Goal: Information Seeking & Learning: Learn about a topic

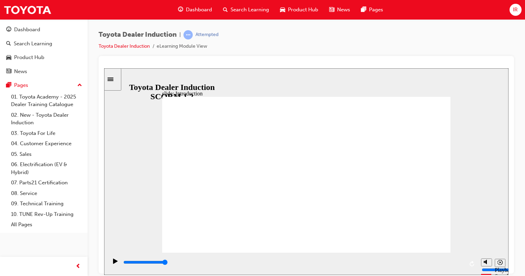
click at [113, 262] on icon "Play (Ctrl+Alt+P)" at bounding box center [115, 260] width 5 height 5
click at [82, 83] on span "up-icon" at bounding box center [79, 85] width 5 height 9
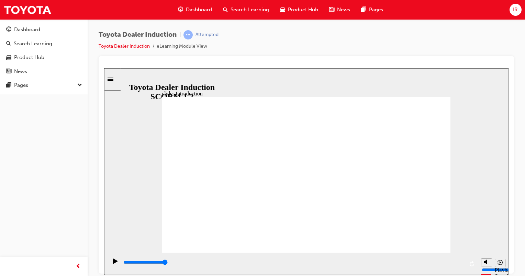
click at [79, 82] on span "down-icon" at bounding box center [79, 85] width 5 height 9
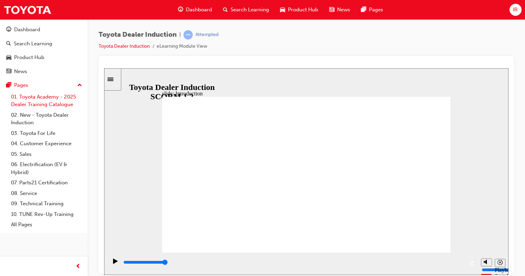
click at [52, 98] on link "01. Toyota Academy - 2025 Dealer Training Catalogue" at bounding box center [46, 101] width 77 height 18
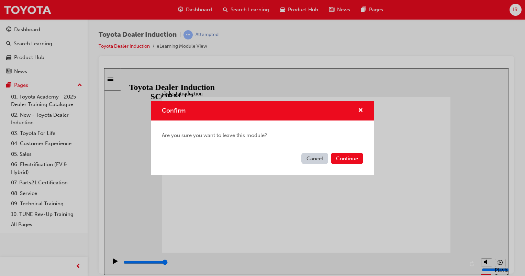
click at [307, 153] on button "Cancel" at bounding box center [314, 158] width 27 height 11
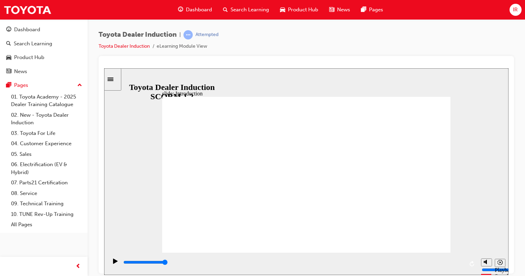
click at [471, 261] on icon "Replay (Ctrl+Alt+R)" at bounding box center [471, 263] width 5 height 5
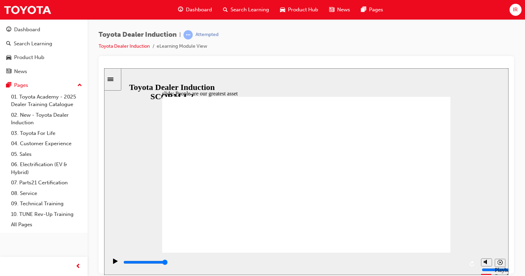
drag, startPoint x: 407, startPoint y: 240, endPoint x: 429, endPoint y: 234, distance: 23.5
type input "7500"
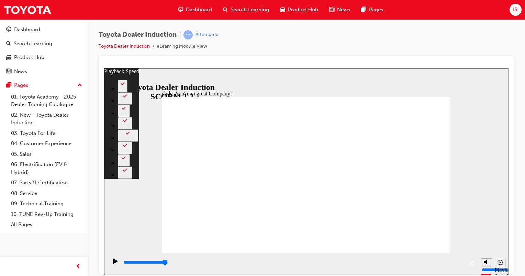
type input "156"
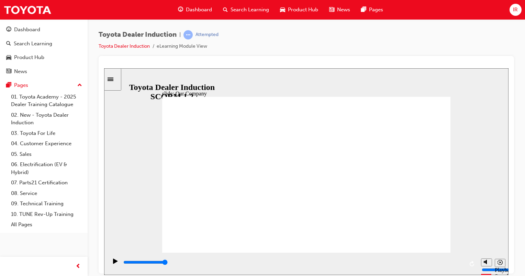
drag, startPoint x: 230, startPoint y: 222, endPoint x: 242, endPoint y: 221, distance: 12.4
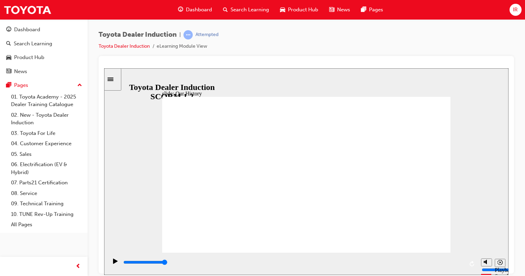
drag, startPoint x: 302, startPoint y: 222, endPoint x: 319, endPoint y: 220, distance: 17.2
drag, startPoint x: 320, startPoint y: 219, endPoint x: 350, endPoint y: 222, distance: 30.7
drag, startPoint x: 425, startPoint y: 175, endPoint x: 249, endPoint y: 178, distance: 175.8
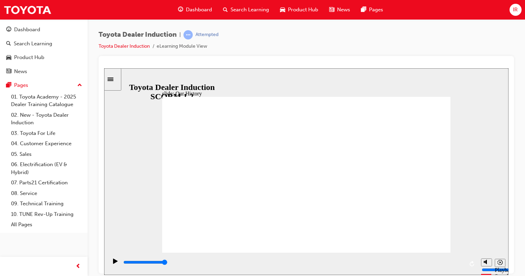
drag, startPoint x: 249, startPoint y: 178, endPoint x: 351, endPoint y: 154, distance: 105.0
drag, startPoint x: 237, startPoint y: 184, endPoint x: 265, endPoint y: 187, distance: 28.0
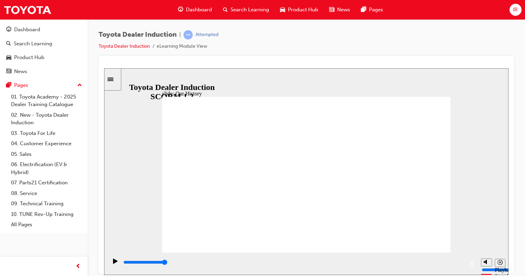
drag, startPoint x: 224, startPoint y: 220, endPoint x: 253, endPoint y: 211, distance: 30.8
drag, startPoint x: 249, startPoint y: 221, endPoint x: 301, endPoint y: 211, distance: 52.5
drag, startPoint x: 365, startPoint y: 179, endPoint x: 206, endPoint y: 171, distance: 158.8
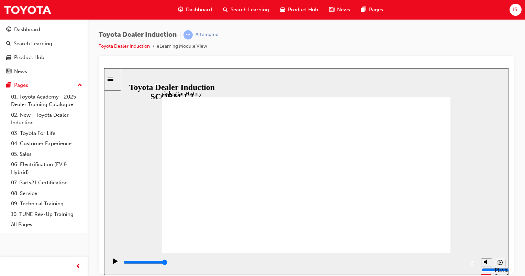
drag, startPoint x: 387, startPoint y: 169, endPoint x: 303, endPoint y: 180, distance: 84.9
drag, startPoint x: 130, startPoint y: 262, endPoint x: 467, endPoint y: 264, distance: 337.1
click at [467, 264] on div "playback controls" at bounding box center [292, 263] width 370 height 22
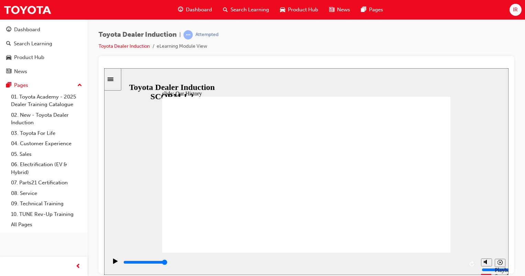
drag, startPoint x: 386, startPoint y: 221, endPoint x: 258, endPoint y: 211, distance: 128.1
drag, startPoint x: 247, startPoint y: 185, endPoint x: 283, endPoint y: 195, distance: 37.6
drag, startPoint x: 223, startPoint y: 192, endPoint x: 250, endPoint y: 199, distance: 27.9
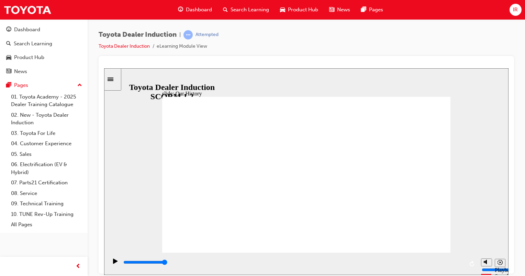
drag, startPoint x: 180, startPoint y: 201, endPoint x: 224, endPoint y: 201, distance: 43.9
drag, startPoint x: 225, startPoint y: 220, endPoint x: 227, endPoint y: 224, distance: 4.6
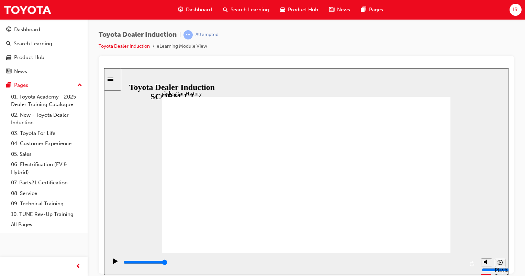
drag, startPoint x: 353, startPoint y: 163, endPoint x: 264, endPoint y: 159, distance: 89.4
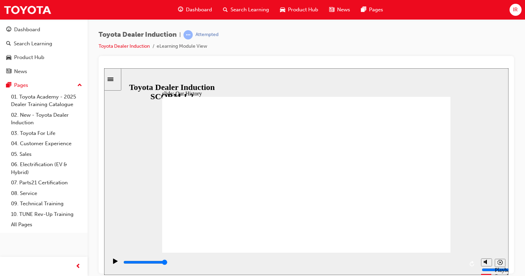
drag, startPoint x: 270, startPoint y: 157, endPoint x: 310, endPoint y: 155, distance: 39.9
drag, startPoint x: 271, startPoint y: 140, endPoint x: 259, endPoint y: 212, distance: 72.7
drag, startPoint x: 224, startPoint y: 216, endPoint x: 234, endPoint y: 215, distance: 10.4
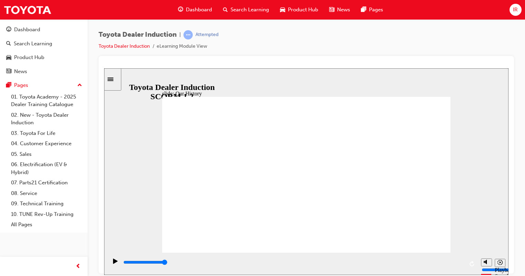
drag, startPoint x: 226, startPoint y: 214, endPoint x: 266, endPoint y: 217, distance: 39.9
drag, startPoint x: 225, startPoint y: 220, endPoint x: 278, endPoint y: 214, distance: 53.3
drag, startPoint x: 303, startPoint y: 220, endPoint x: 334, endPoint y: 219, distance: 31.3
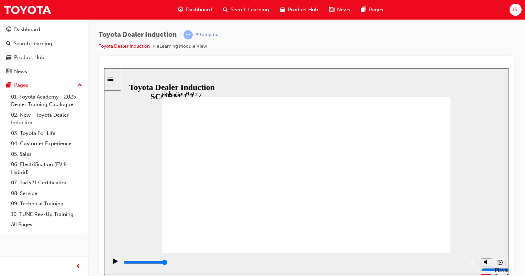
drag, startPoint x: 302, startPoint y: 220, endPoint x: 321, endPoint y: 223, distance: 19.4
drag, startPoint x: 299, startPoint y: 222, endPoint x: 321, endPoint y: 218, distance: 22.4
drag, startPoint x: 302, startPoint y: 219, endPoint x: 341, endPoint y: 224, distance: 38.8
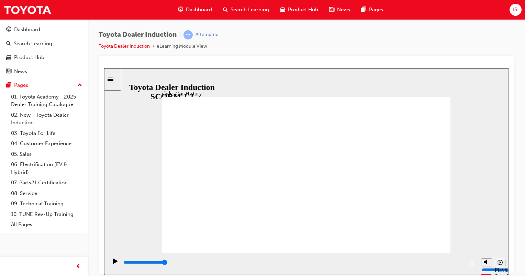
drag, startPoint x: 309, startPoint y: 222, endPoint x: 329, endPoint y: 216, distance: 20.8
drag, startPoint x: 302, startPoint y: 218, endPoint x: 386, endPoint y: 219, distance: 83.4
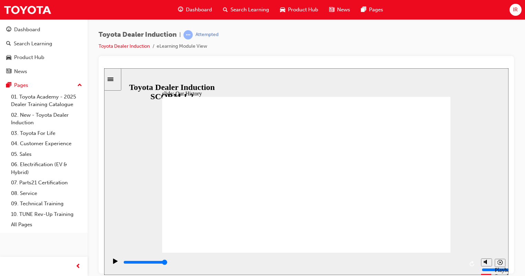
drag, startPoint x: 305, startPoint y: 217, endPoint x: 387, endPoint y: 221, distance: 82.9
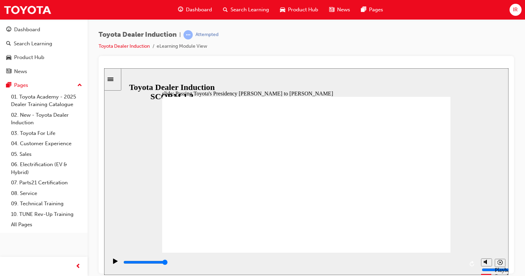
type input "5000"
radio input "true"
type input "4100"
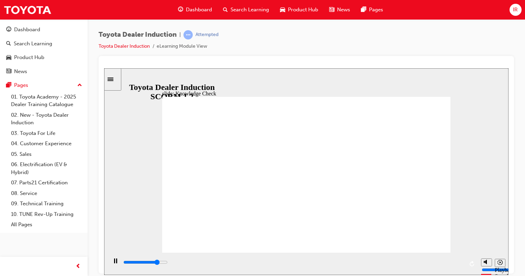
radio input "true"
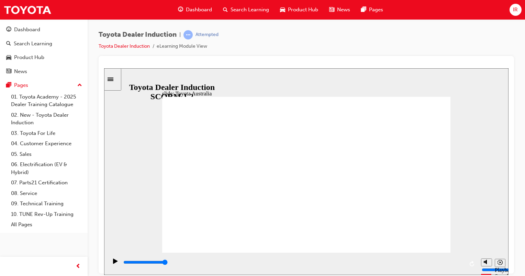
type input "15300"
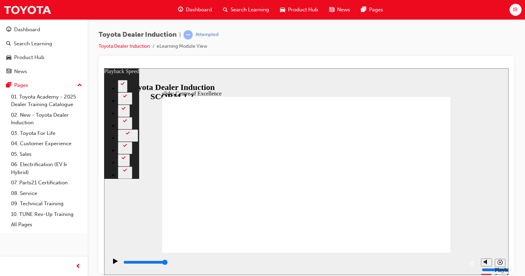
type input "248"
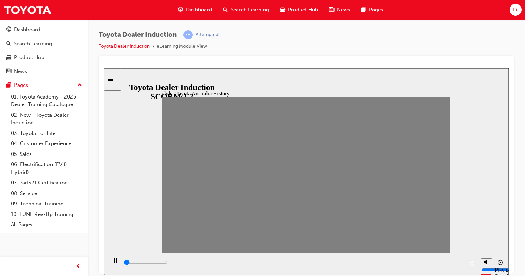
drag, startPoint x: 174, startPoint y: 176, endPoint x: 182, endPoint y: 177, distance: 8.6
drag, startPoint x: 185, startPoint y: 176, endPoint x: 197, endPoint y: 178, distance: 11.5
drag, startPoint x: 197, startPoint y: 179, endPoint x: 209, endPoint y: 174, distance: 13.4
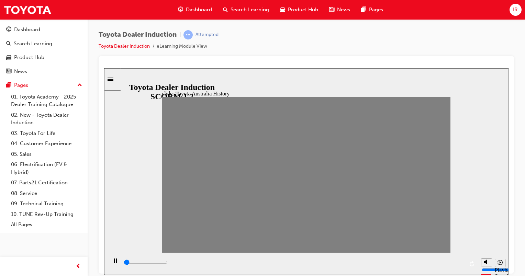
drag, startPoint x: 211, startPoint y: 176, endPoint x: 220, endPoint y: 178, distance: 9.8
drag, startPoint x: 224, startPoint y: 175, endPoint x: 231, endPoint y: 179, distance: 8.4
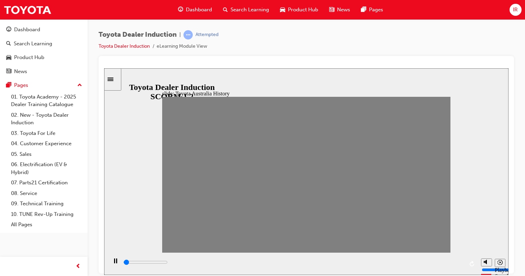
drag, startPoint x: 228, startPoint y: 176, endPoint x: 244, endPoint y: 177, distance: 15.8
type input "0"
type input "5"
drag, startPoint x: 250, startPoint y: 176, endPoint x: 240, endPoint y: 181, distance: 10.7
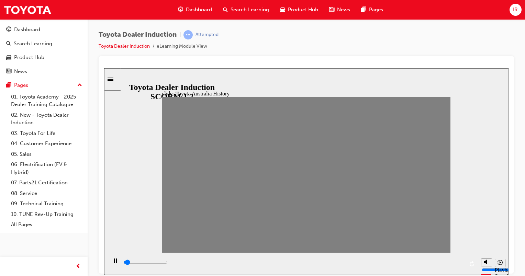
type input "0"
type input "6"
drag, startPoint x: 238, startPoint y: 178, endPoint x: 251, endPoint y: 178, distance: 13.7
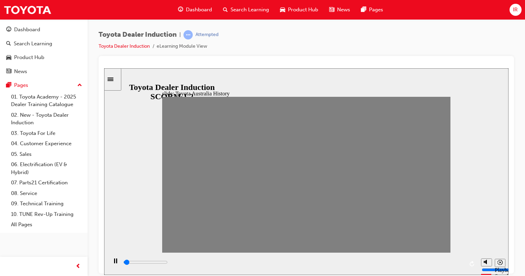
drag, startPoint x: 249, startPoint y: 179, endPoint x: 261, endPoint y: 175, distance: 12.3
click at [110, 262] on div "Play (Ctrl+Alt+P)" at bounding box center [116, 264] width 12 height 12
drag, startPoint x: 262, startPoint y: 178, endPoint x: 268, endPoint y: 177, distance: 5.9
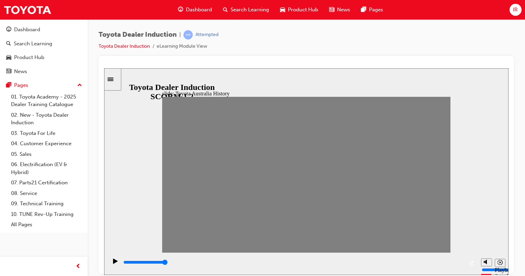
drag, startPoint x: 268, startPoint y: 177, endPoint x: 276, endPoint y: 176, distance: 7.6
drag, startPoint x: 289, startPoint y: 175, endPoint x: 299, endPoint y: 175, distance: 9.6
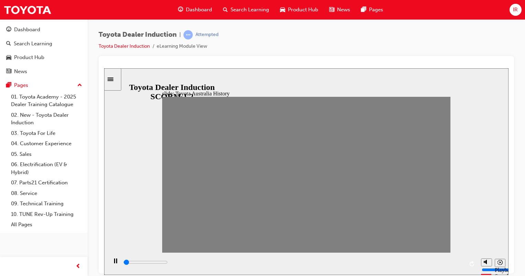
drag, startPoint x: 304, startPoint y: 176, endPoint x: 317, endPoint y: 177, distance: 13.1
drag, startPoint x: 319, startPoint y: 179, endPoint x: 331, endPoint y: 176, distance: 12.3
drag, startPoint x: 328, startPoint y: 178, endPoint x: 344, endPoint y: 178, distance: 16.1
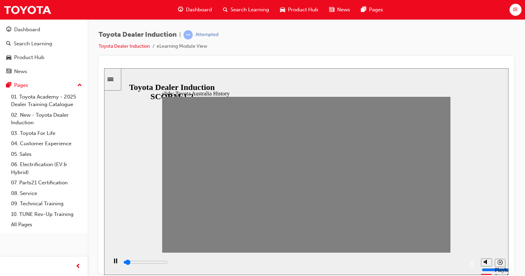
drag, startPoint x: 344, startPoint y: 177, endPoint x: 361, endPoint y: 175, distance: 17.0
drag, startPoint x: 360, startPoint y: 176, endPoint x: 372, endPoint y: 176, distance: 12.0
drag, startPoint x: 372, startPoint y: 176, endPoint x: 383, endPoint y: 173, distance: 11.4
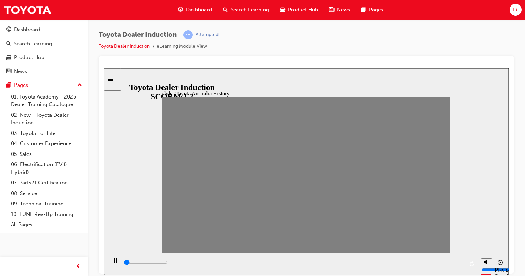
drag, startPoint x: 383, startPoint y: 176, endPoint x: 394, endPoint y: 177, distance: 10.7
drag, startPoint x: 398, startPoint y: 174, endPoint x: 408, endPoint y: 174, distance: 9.6
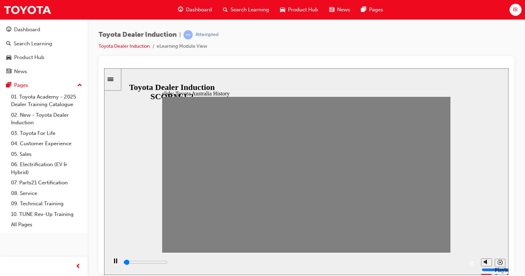
drag, startPoint x: 410, startPoint y: 176, endPoint x: 426, endPoint y: 172, distance: 17.0
type input "0"
type input "18"
drag, startPoint x: 425, startPoint y: 175, endPoint x: 410, endPoint y: 179, distance: 15.2
type input "0"
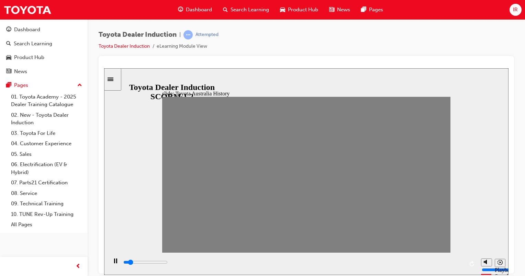
type input "19"
drag, startPoint x: 410, startPoint y: 178, endPoint x: 421, endPoint y: 176, distance: 10.8
type input "0"
type input "18"
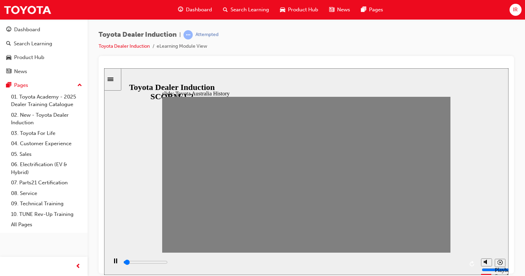
drag, startPoint x: 422, startPoint y: 175, endPoint x: 412, endPoint y: 173, distance: 9.8
type input "0"
type input "19"
drag, startPoint x: 408, startPoint y: 179, endPoint x: 421, endPoint y: 173, distance: 14.3
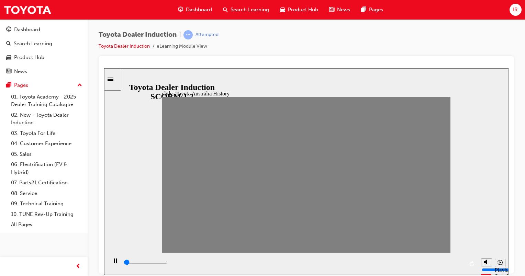
drag, startPoint x: 423, startPoint y: 175, endPoint x: 436, endPoint y: 172, distance: 13.3
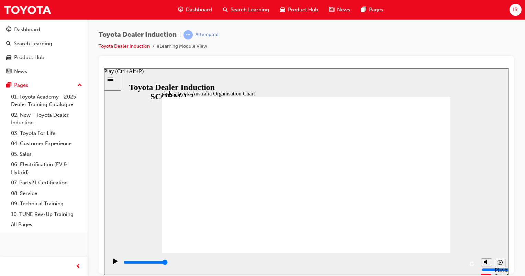
click at [113, 263] on icon "Play (Ctrl+Alt+P)" at bounding box center [115, 260] width 5 height 5
click at [470, 263] on icon "Replay (Ctrl+Alt+R)" at bounding box center [471, 263] width 4 height 5
click at [470, 264] on icon "Replay (Ctrl+Alt+R)" at bounding box center [471, 263] width 4 height 5
type input "5000"
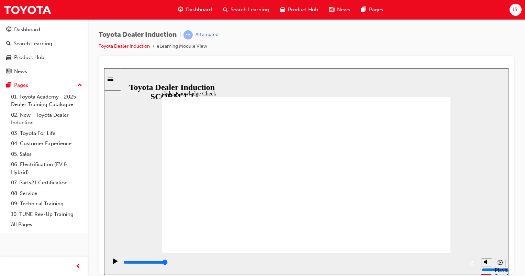
radio input "true"
type input "5000"
radio input "true"
drag, startPoint x: 428, startPoint y: 105, endPoint x: 428, endPoint y: 100, distance: 5.5
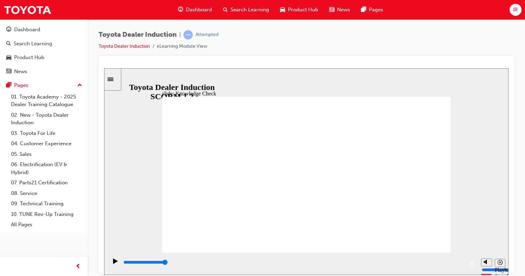
type input "5000"
radio input "true"
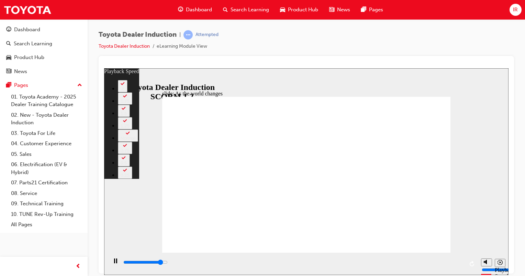
type input "8200"
type input "0"
type input "8400"
type input "0"
type input "8700"
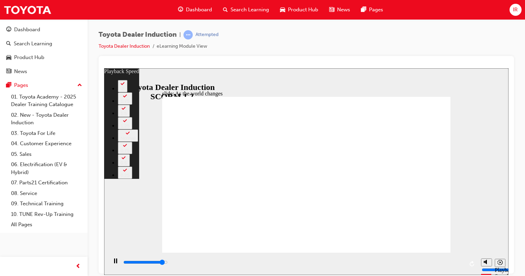
type input "1"
type input "8900"
type input "1"
type input "9200"
type input "1"
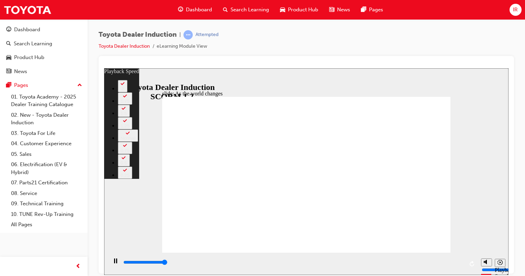
type input "9200"
type input "128"
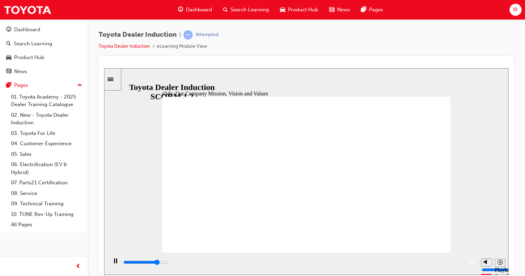
type input "80400"
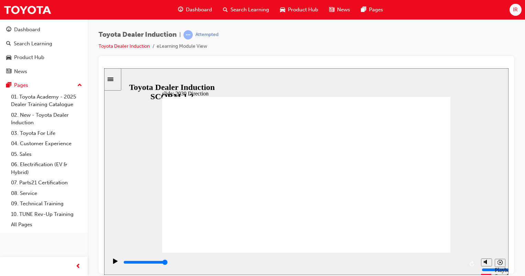
drag, startPoint x: 424, startPoint y: 232, endPoint x: 423, endPoint y: 237, distance: 4.9
type input "5000"
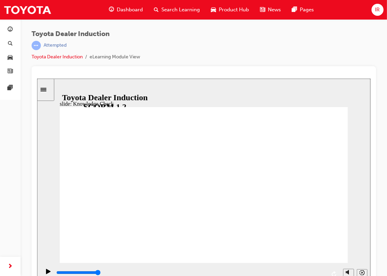
type input "h"
type input "ha"
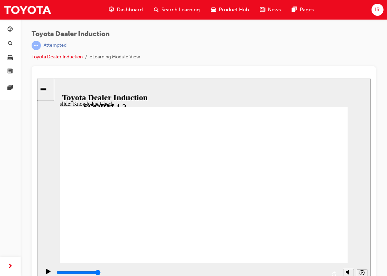
type input "hap"
type input "happ"
type input "happj"
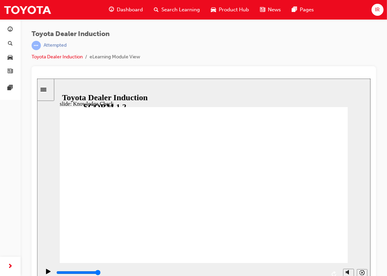
type input "happj"
type input "happ"
type input "happi"
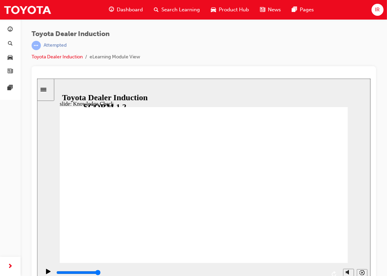
type input "happin"
type input "happine"
type input "happines"
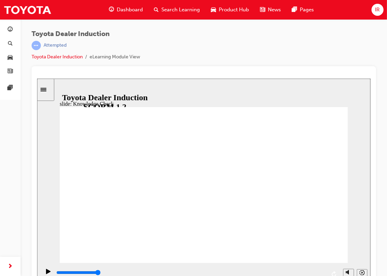
type input "happines"
type input "happiness"
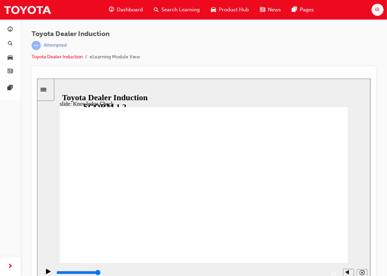
type input "happiness"
type input "5000"
type input "o"
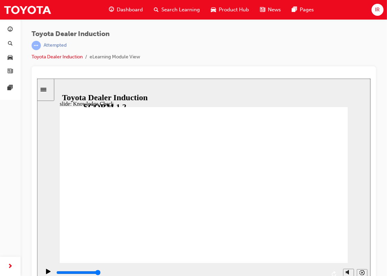
type input "o"
type input "ou"
type input "our"
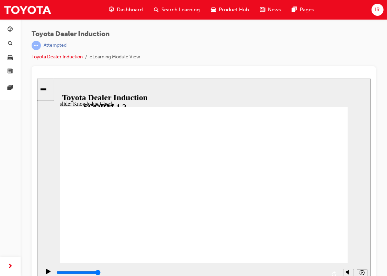
type input "ours"
type input "ourse"
type input "oursel"
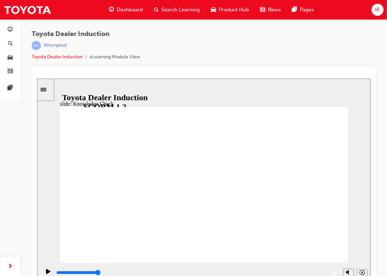
type input "oursel"
type input "ourselv"
type input "ourselve"
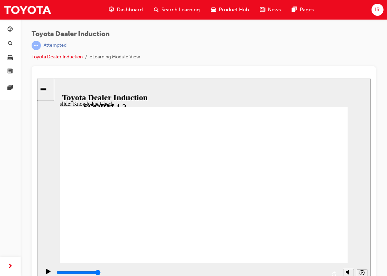
type input "ourselves"
type input "6500"
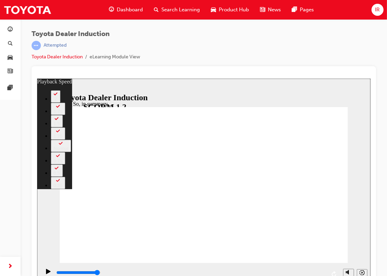
type input "21"
type input "128"
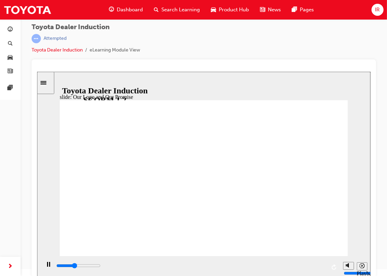
scroll to position [9, 0]
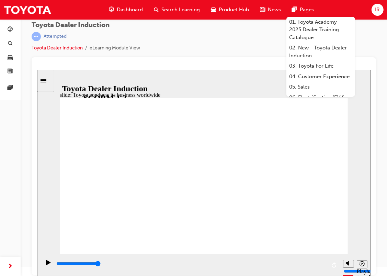
click at [224, 60] on div at bounding box center [204, 166] width 344 height 218
click at [233, 44] on div "Toyota Dealer Induction | Attempted Toyota Dealer Induction eLearning Module Vi…" at bounding box center [204, 39] width 344 height 36
click at [219, 35] on div "Toyota Dealer Induction | Attempted Toyota Dealer Induction eLearning Module Vi…" at bounding box center [204, 39] width 344 height 36
type input "8400"
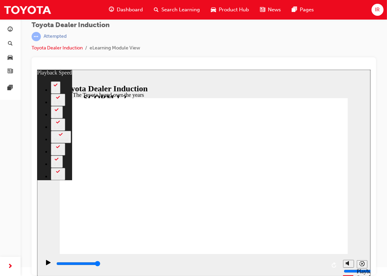
type input "165"
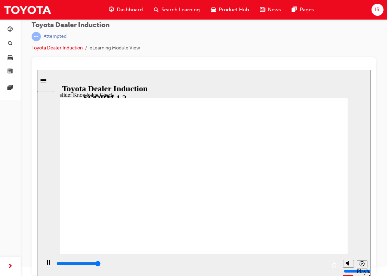
type input "5000"
radio input "true"
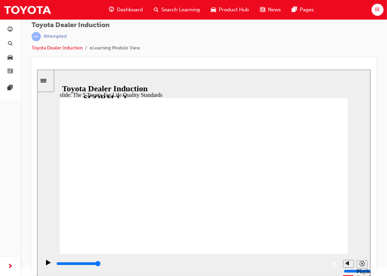
drag, startPoint x: 282, startPoint y: 118, endPoint x: 288, endPoint y: 109, distance: 11.4
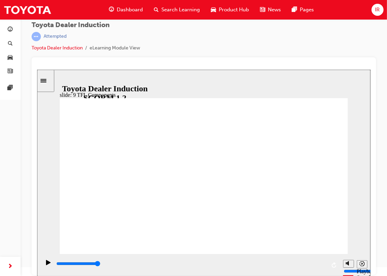
type input "10800"
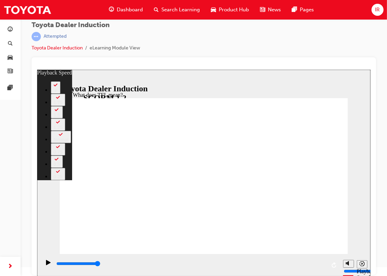
type input "139"
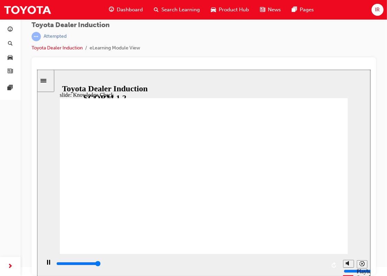
type input "5000"
radio input "true"
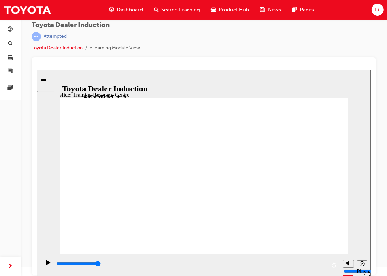
type input "5000"
radio input "true"
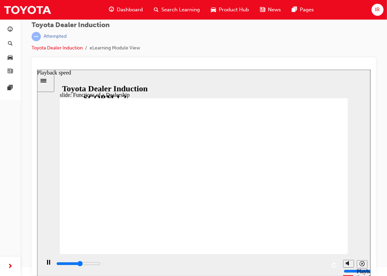
click at [359, 264] on icon "Playback speed" at bounding box center [361, 263] width 5 height 5
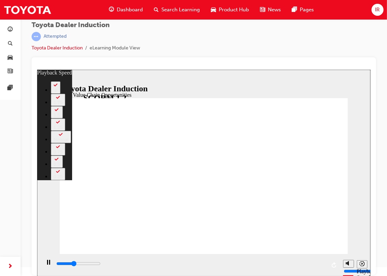
type input "4300"
type input "0"
type input "4700"
type input "1"
type input "5100"
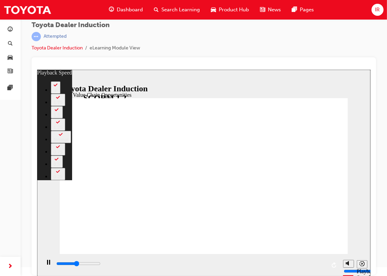
type input "1"
type input "5500"
type input "2"
type input "5900"
type input "2"
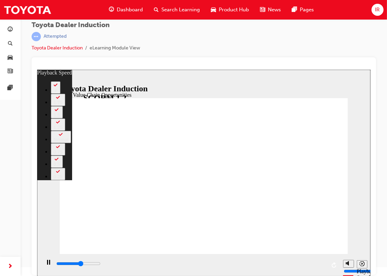
type input "6300"
type input "2"
type input "6700"
type input "3"
type input "7100"
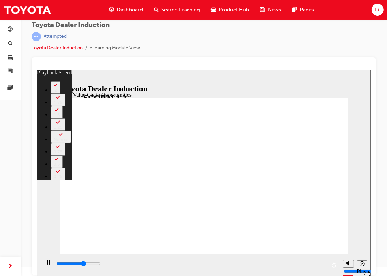
type input "3"
type input "7500"
type input "4"
type input "7900"
type input "4"
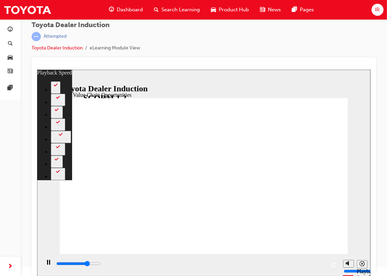
type input "8300"
type input "4"
type input "8700"
type input "5"
type input "9100"
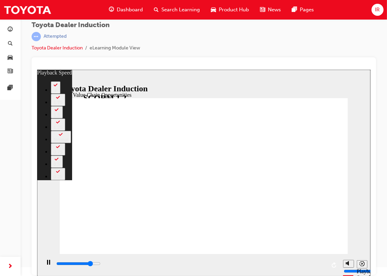
type input "5"
type input "9500"
type input "6"
type input "9600"
type input "6"
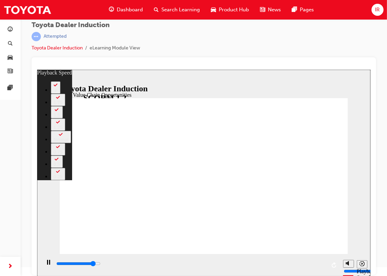
type input "9900"
type input "6"
type input "10300"
type input "6"
type input "10700"
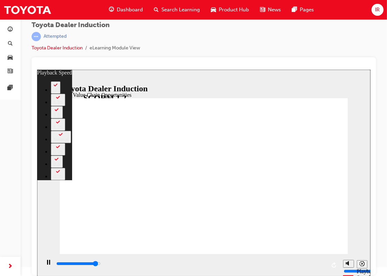
type input "7"
type input "11000"
type input "7"
type input "11300"
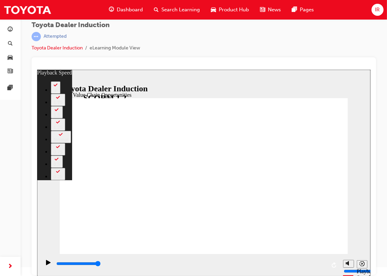
type input "64"
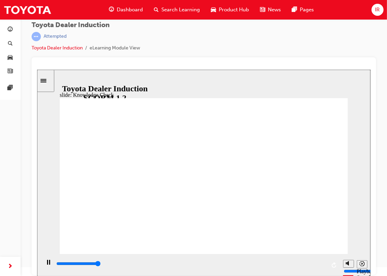
type input "5000"
drag, startPoint x: 113, startPoint y: 139, endPoint x: 186, endPoint y: 142, distance: 72.8
radio input "true"
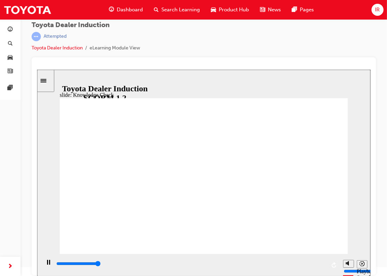
type input "5000"
radio input "true"
drag, startPoint x: 325, startPoint y: 92, endPoint x: 318, endPoint y: 101, distance: 11.3
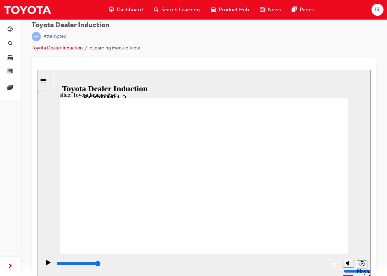
type input "8100"
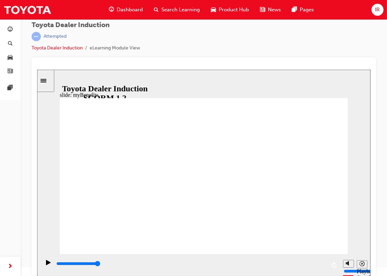
drag, startPoint x: 249, startPoint y: 161, endPoint x: 149, endPoint y: 156, distance: 99.4
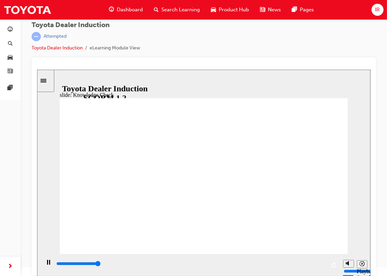
type input "5000"
type input "t"
type input "to"
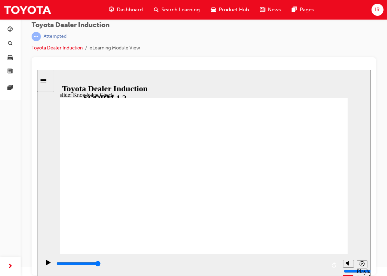
type input "toy"
type input "toyo"
type input "toyot"
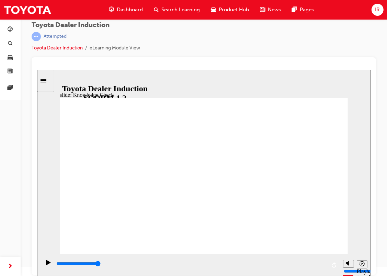
type input "toyot"
type input "toyota"
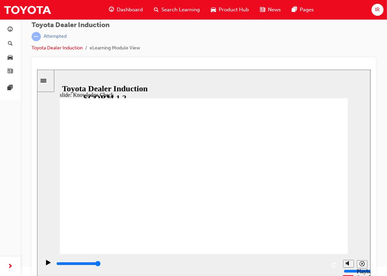
type input "toyota e"
type input "toyota en"
type input "toyota ena"
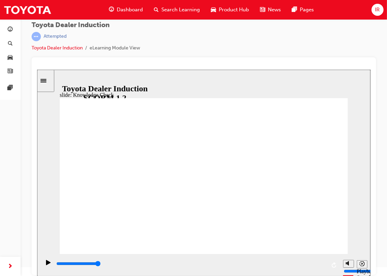
type input "toyota ena"
type input "toyota enag"
type input "toyota enage"
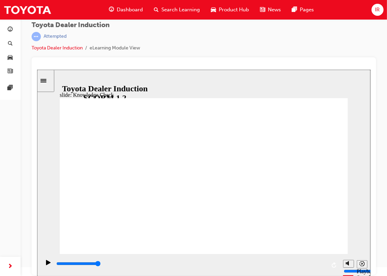
type input "toyota enage"
type input "toyota enage a"
type input "toyota enage ap"
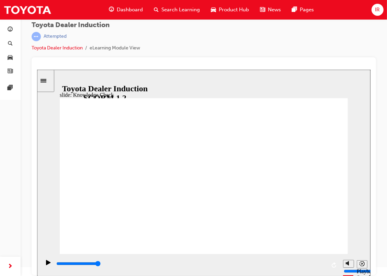
type input "toyota enage ap"
type input "toyota enage app"
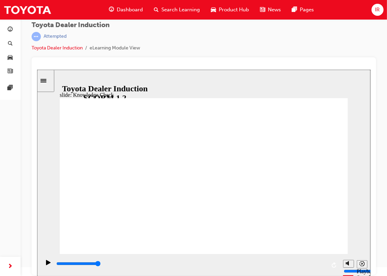
type input "toyota enage app"
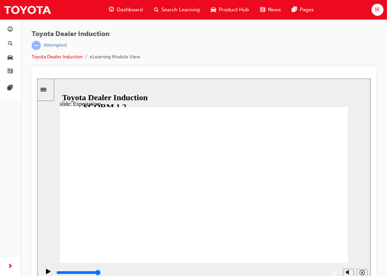
scroll to position [9, 0]
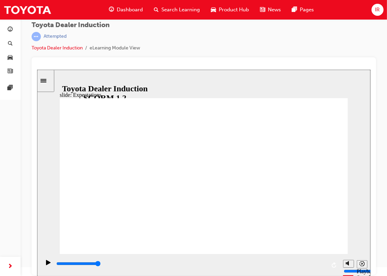
type input "7700"
checkbox input "true"
type input "8400"
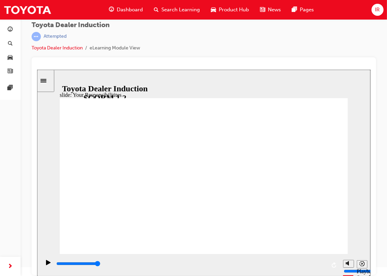
checkbox input "true"
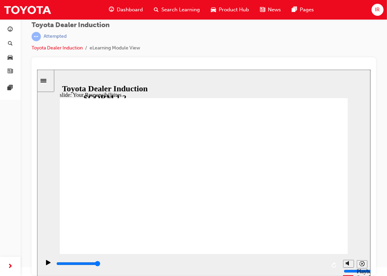
checkbox input "true"
drag, startPoint x: 312, startPoint y: 242, endPoint x: 306, endPoint y: 238, distance: 7.2
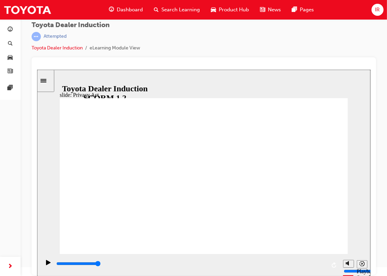
drag, startPoint x: 252, startPoint y: 218, endPoint x: 258, endPoint y: 221, distance: 6.6
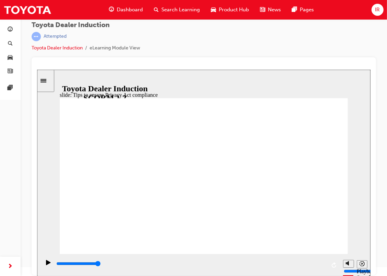
drag, startPoint x: 161, startPoint y: 222, endPoint x: 167, endPoint y: 220, distance: 5.7
drag, startPoint x: 312, startPoint y: 237, endPoint x: 310, endPoint y: 241, distance: 4.9
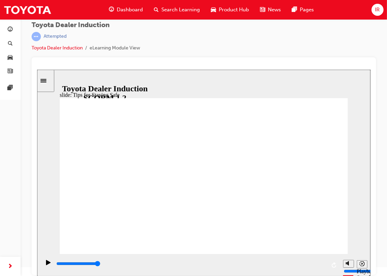
type input "5000"
checkbox input "true"
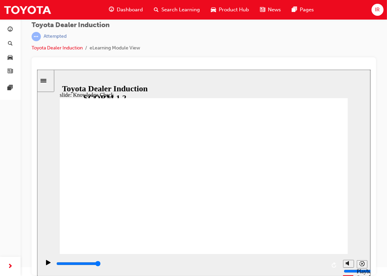
checkbox input "true"
type input "5000"
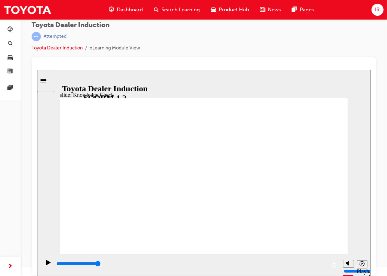
radio input "true"
type input "5000"
checkbox input "true"
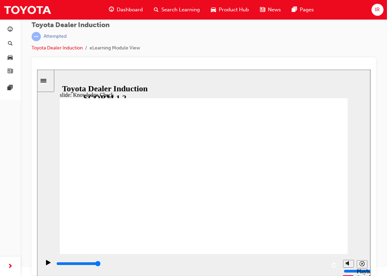
checkbox input "true"
type input "5000"
checkbox input "true"
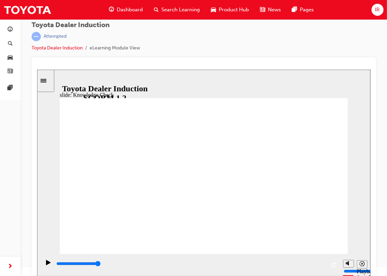
checkbox input "true"
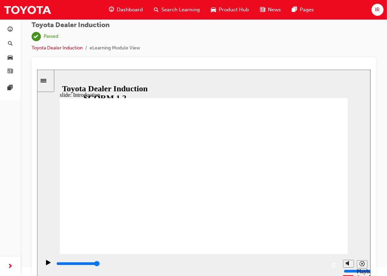
type input "58700"
click at [11, 30] on span "guage-icon" at bounding box center [10, 30] width 5 height 6
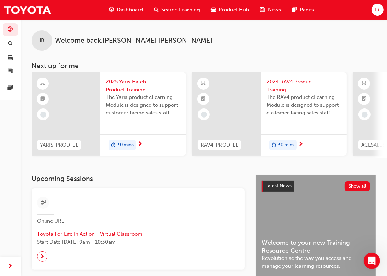
click at [127, 5] on div "Dashboard" at bounding box center [125, 10] width 45 height 14
click at [173, 9] on span "Search Learning" at bounding box center [180, 10] width 38 height 8
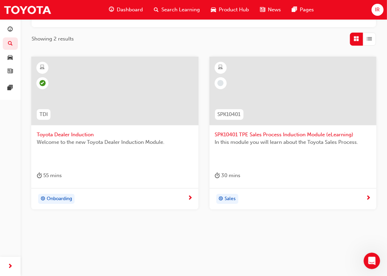
scroll to position [80, 0]
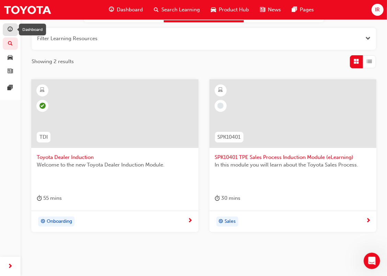
click at [9, 31] on span "guage-icon" at bounding box center [10, 30] width 5 height 6
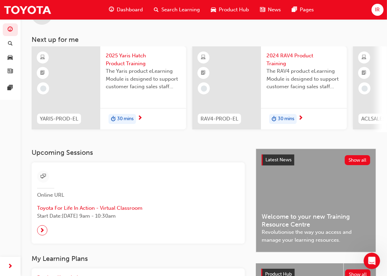
scroll to position [23, 0]
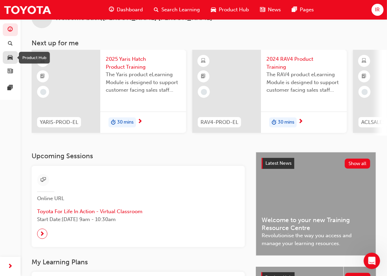
click at [10, 60] on span "car-icon" at bounding box center [10, 58] width 5 height 6
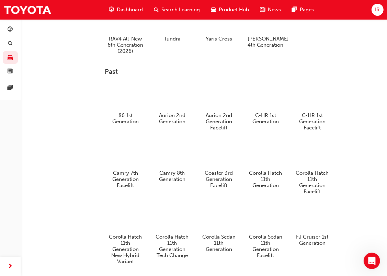
scroll to position [224, 0]
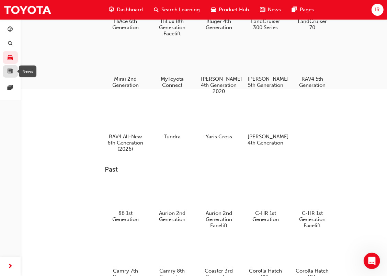
click at [13, 69] on div "button" at bounding box center [10, 71] width 8 height 9
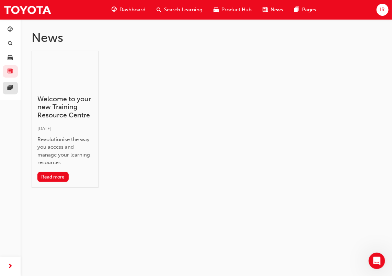
click at [12, 83] on link at bounding box center [10, 88] width 15 height 13
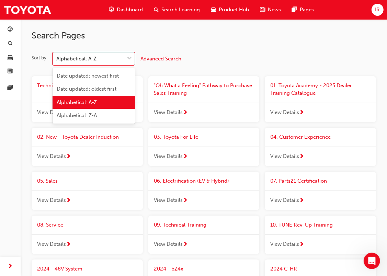
click at [130, 57] on span "down-icon" at bounding box center [129, 58] width 5 height 9
click at [57, 57] on input "Sort by option Alphabetical: A-Z focused, 3 of 4. 4 results available. Use Up a…" at bounding box center [56, 59] width 1 height 6
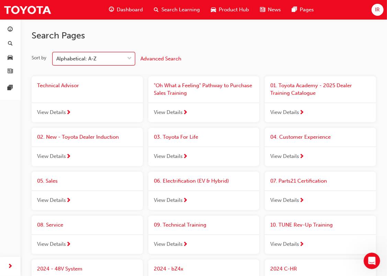
click at [131, 58] on span "down-icon" at bounding box center [129, 58] width 5 height 9
click at [57, 58] on input "Sort by 0 results available. Select is focused ,type to refine list, press Down…" at bounding box center [56, 59] width 1 height 6
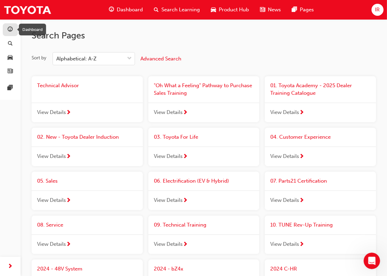
click at [11, 31] on span "guage-icon" at bounding box center [10, 30] width 5 height 6
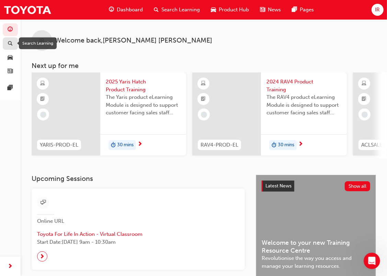
click at [12, 41] on span "search-icon" at bounding box center [10, 44] width 5 height 6
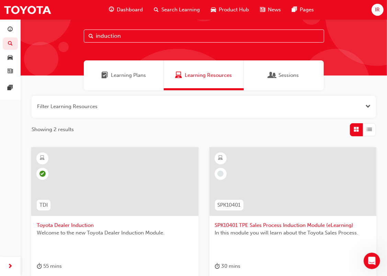
scroll to position [23, 0]
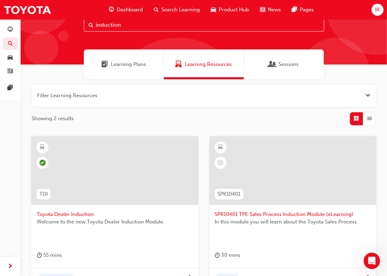
click at [279, 72] on div "Sessions" at bounding box center [284, 64] width 80 height 30
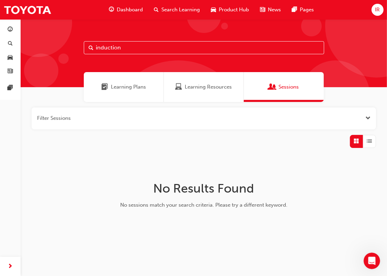
scroll to position [5, 0]
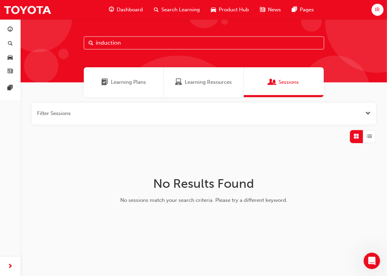
click at [187, 80] on span "Learning Resources" at bounding box center [208, 82] width 47 height 8
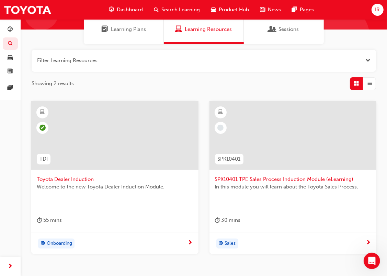
scroll to position [51, 0]
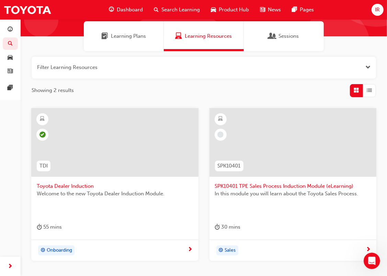
click at [139, 34] on span "Learning Plans" at bounding box center [128, 36] width 35 height 8
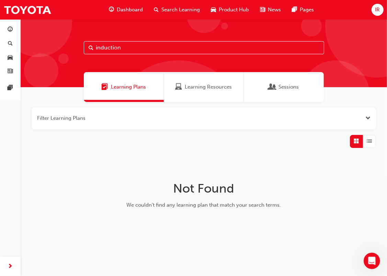
scroll to position [5, 0]
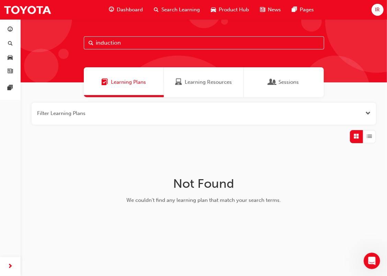
click at [209, 85] on span "Learning Resources" at bounding box center [208, 82] width 47 height 8
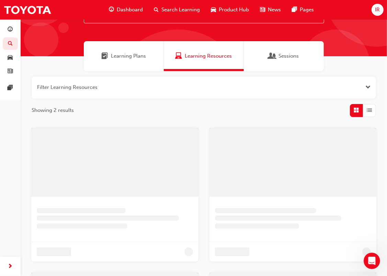
scroll to position [96, 0]
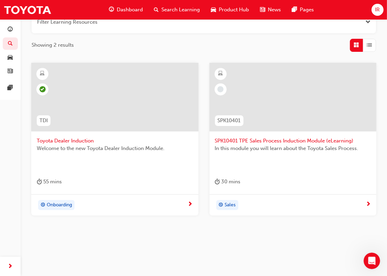
click at [298, 201] on div "Sales" at bounding box center [290, 205] width 151 height 10
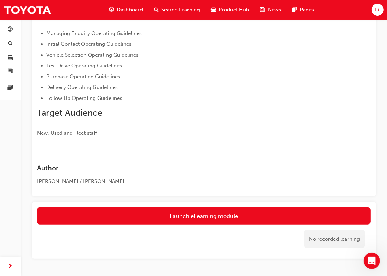
scroll to position [127, 0]
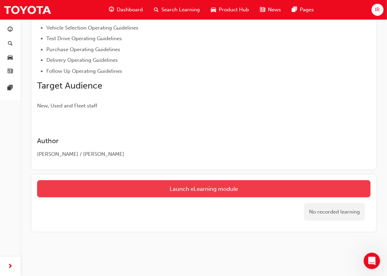
click at [210, 181] on link "Launch eLearning module" at bounding box center [203, 188] width 333 height 17
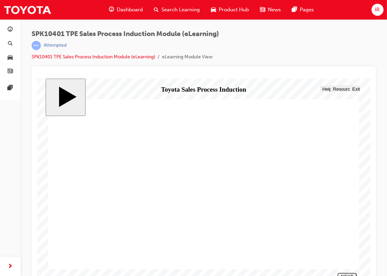
scroll to position [9, 0]
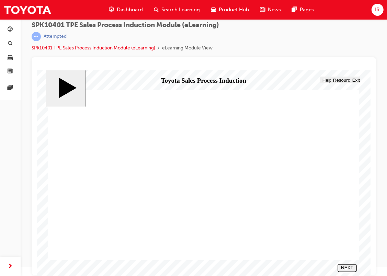
click at [347, 271] on polygon "next" at bounding box center [347, 272] width 2 height 3
click at [348, 264] on button "NEXT" at bounding box center [346, 268] width 19 height 8
click at [348, 267] on div "NEXT" at bounding box center [347, 270] width 14 height 10
click at [353, 268] on div "NEXT" at bounding box center [347, 270] width 14 height 10
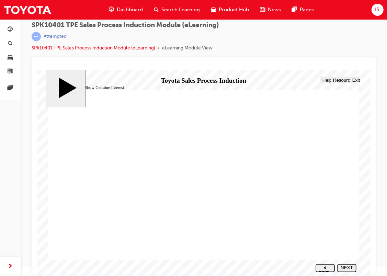
click at [348, 266] on div "NEXT" at bounding box center [347, 270] width 14 height 10
click at [346, 268] on div "NEXT" at bounding box center [347, 270] width 14 height 10
click at [347, 271] on icon "next" at bounding box center [346, 272] width 2 height 3
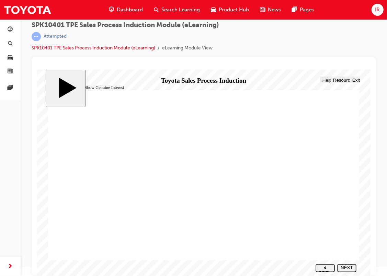
click at [348, 266] on div "NEXT" at bounding box center [347, 270] width 14 height 10
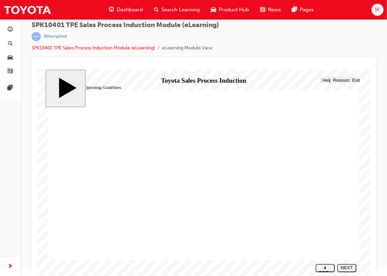
click at [341, 266] on div "NEXT" at bounding box center [347, 270] width 14 height 10
click at [345, 270] on button "NEXT" at bounding box center [346, 268] width 19 height 8
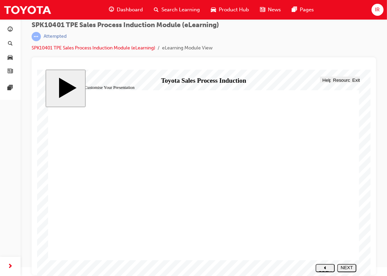
click at [343, 263] on nav "SUBMIT NEXT PREV" at bounding box center [334, 268] width 44 height 12
click at [346, 268] on div "NEXT" at bounding box center [347, 270] width 14 height 10
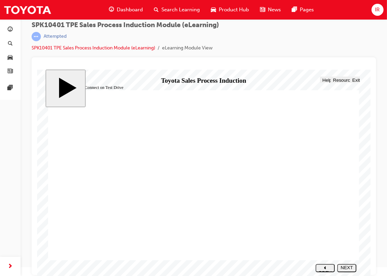
click at [342, 265] on button "NEXT" at bounding box center [346, 268] width 19 height 8
click at [64, 96] on div at bounding box center [50, 82] width 27 height 27
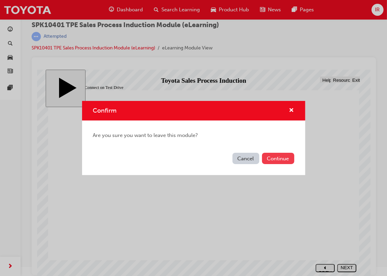
click at [275, 154] on button "Continue" at bounding box center [278, 158] width 32 height 11
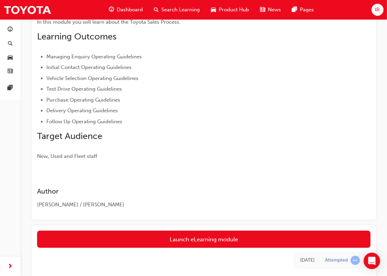
scroll to position [77, 0]
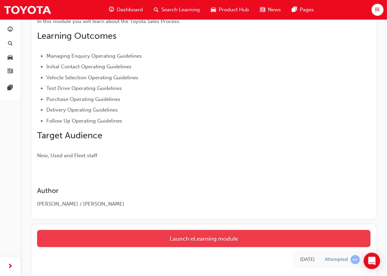
click at [193, 244] on link "Launch eLearning module" at bounding box center [203, 238] width 333 height 17
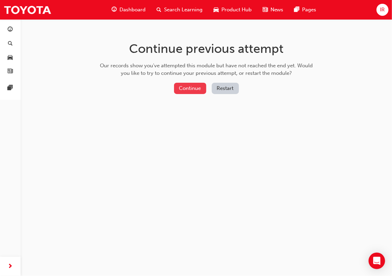
click at [187, 90] on button "Continue" at bounding box center [190, 88] width 32 height 11
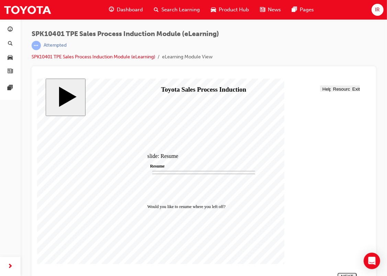
scroll to position [9, 0]
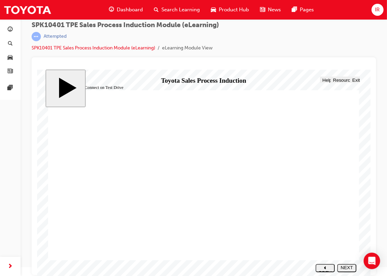
drag, startPoint x: 176, startPoint y: 200, endPoint x: 172, endPoint y: 169, distance: 30.9
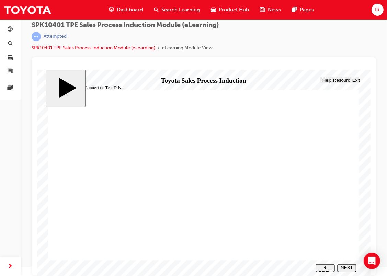
click at [347, 271] on icon "next" at bounding box center [346, 272] width 2 height 3
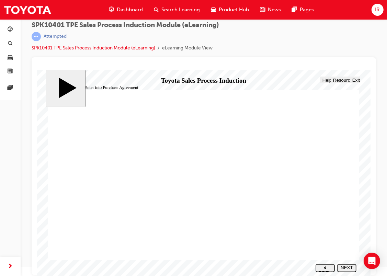
click at [342, 266] on div "NEXT" at bounding box center [347, 270] width 14 height 10
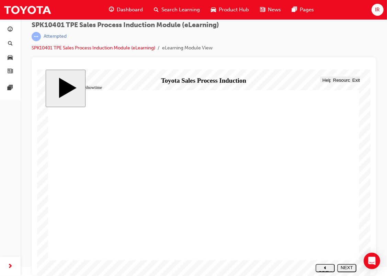
click at [348, 266] on div "NEXT" at bounding box center [347, 270] width 14 height 10
click at [347, 271] on polygon "next" at bounding box center [346, 272] width 2 height 3
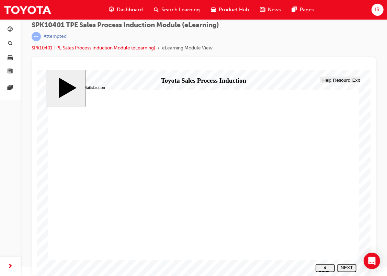
click at [348, 265] on button "NEXT" at bounding box center [346, 268] width 19 height 8
drag, startPoint x: 83, startPoint y: 128, endPoint x: 115, endPoint y: 141, distance: 34.0
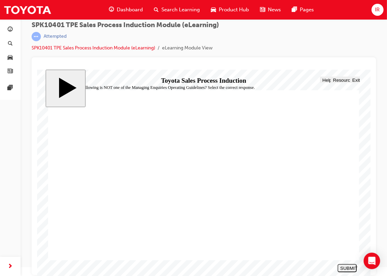
radio input "true"
click at [348, 265] on button "SUBMIT" at bounding box center [346, 268] width 19 height 8
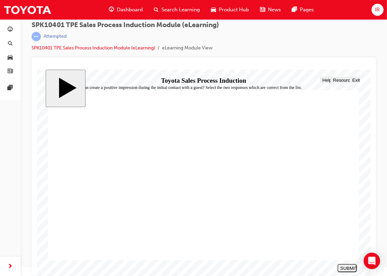
checkbox input "true"
click at [345, 264] on button "SUBMIT" at bounding box center [346, 268] width 19 height 8
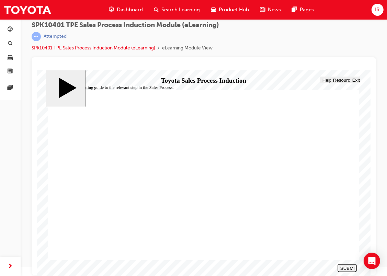
drag, startPoint x: 140, startPoint y: 211, endPoint x: 167, endPoint y: 169, distance: 49.5
drag, startPoint x: 176, startPoint y: 171, endPoint x: 106, endPoint y: 207, distance: 78.5
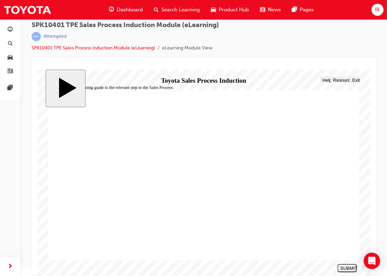
drag, startPoint x: 184, startPoint y: 175, endPoint x: 127, endPoint y: 155, distance: 60.2
drag, startPoint x: 182, startPoint y: 170, endPoint x: 140, endPoint y: 170, distance: 41.5
drag, startPoint x: 166, startPoint y: 185, endPoint x: 144, endPoint y: 187, distance: 22.4
click at [347, 266] on div "SUBMIT" at bounding box center [347, 267] width 14 height 5
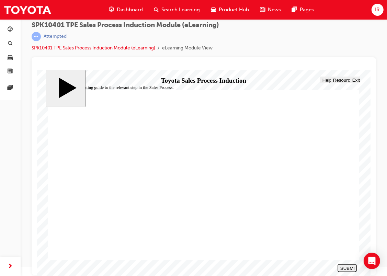
drag, startPoint x: 155, startPoint y: 153, endPoint x: 146, endPoint y: 177, distance: 25.2
drag, startPoint x: 178, startPoint y: 155, endPoint x: 130, endPoint y: 173, distance: 51.2
drag, startPoint x: 170, startPoint y: 172, endPoint x: 203, endPoint y: 174, distance: 32.3
drag, startPoint x: 179, startPoint y: 170, endPoint x: 115, endPoint y: 146, distance: 67.8
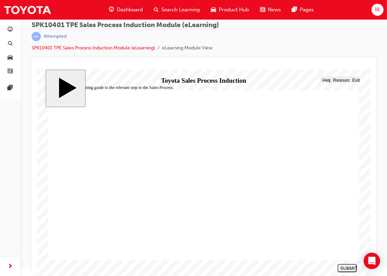
drag, startPoint x: 182, startPoint y: 170, endPoint x: 154, endPoint y: 169, distance: 28.2
click at [345, 265] on button "SUBMIT" at bounding box center [346, 268] width 19 height 8
drag, startPoint x: 90, startPoint y: 169, endPoint x: 107, endPoint y: 186, distance: 25.0
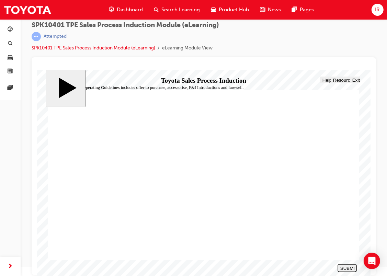
radio input "true"
click at [351, 263] on nav "SUBMIT NEXT PREV" at bounding box center [345, 268] width 22 height 12
click at [350, 265] on button "SUBMIT" at bounding box center [346, 268] width 19 height 8
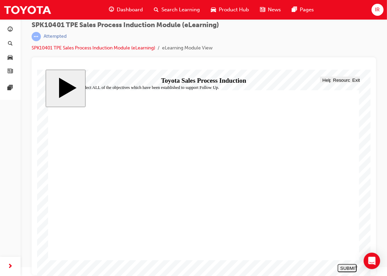
checkbox input "true"
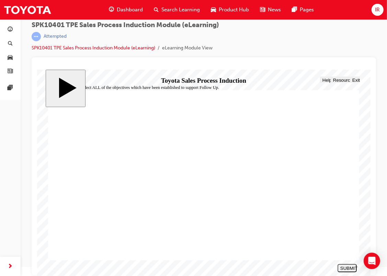
click at [342, 268] on div "SUBMIT" at bounding box center [347, 267] width 14 height 5
checkbox input "true"
click at [349, 268] on div "SUBMIT" at bounding box center [347, 267] width 14 height 5
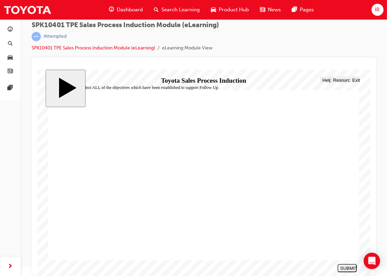
click at [348, 271] on icon "next" at bounding box center [347, 272] width 2 height 3
click at [345, 267] on div "NEXT" at bounding box center [347, 270] width 14 height 10
click at [345, 266] on div "NEXT" at bounding box center [347, 270] width 14 height 10
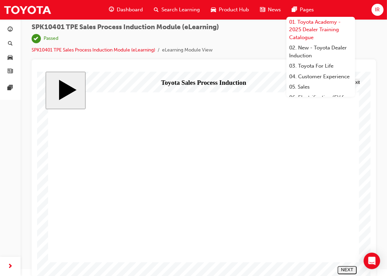
scroll to position [9, 0]
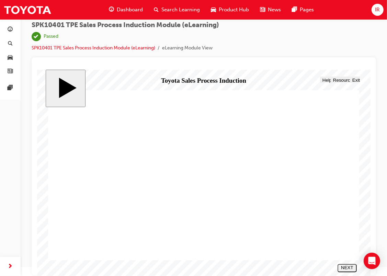
click at [346, 267] on div "NEXT" at bounding box center [347, 270] width 14 height 10
click at [14, 33] on div "button" at bounding box center [10, 29] width 8 height 9
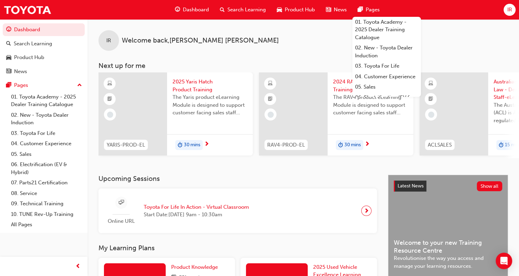
drag, startPoint x: 280, startPoint y: 52, endPoint x: 286, endPoint y: 50, distance: 5.8
click at [286, 50] on div "IR Welcome back , Isaac Roos Next up for me YARIS-PROD-EL 2025 Yaris Hatch Prod…" at bounding box center [304, 88] width 432 height 139
drag, startPoint x: 286, startPoint y: 50, endPoint x: 262, endPoint y: 30, distance: 31.1
click at [262, 30] on div "IR Welcome back , Isaac Roos" at bounding box center [304, 35] width 432 height 32
click at [181, 7] on div "Dashboard" at bounding box center [192, 10] width 45 height 14
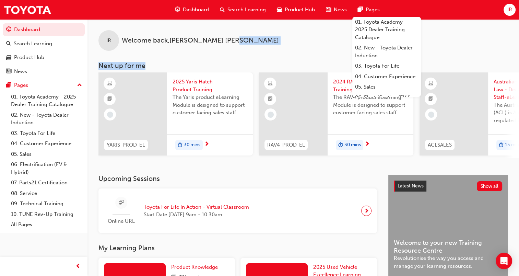
click at [187, 6] on span "Dashboard" at bounding box center [196, 10] width 26 height 8
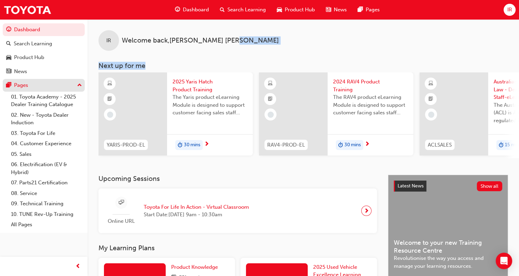
click at [66, 85] on div "Pages" at bounding box center [43, 85] width 75 height 9
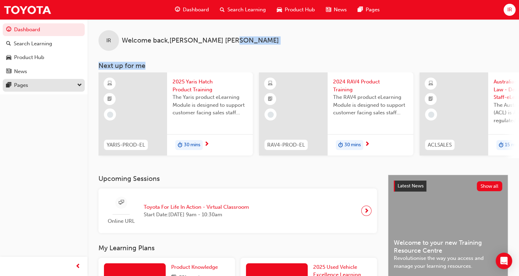
click at [66, 84] on div "Pages" at bounding box center [43, 85] width 75 height 9
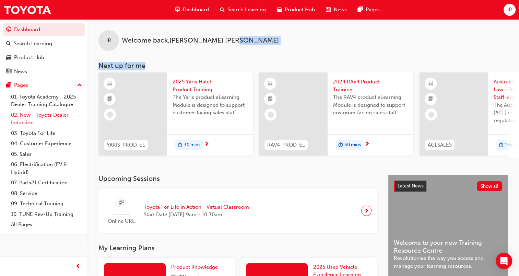
drag, startPoint x: 66, startPoint y: 84, endPoint x: 41, endPoint y: 116, distance: 40.3
click at [41, 116] on link "02. New - Toyota Dealer Induction" at bounding box center [46, 119] width 77 height 18
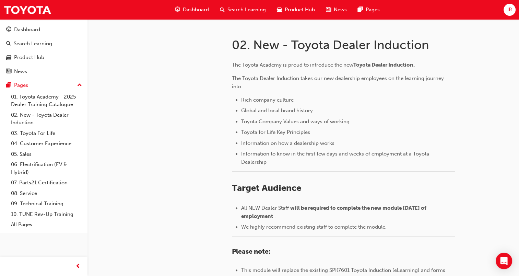
scroll to position [18, 0]
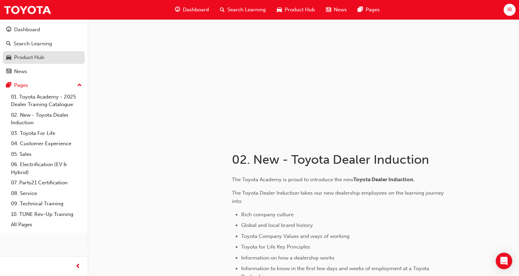
click at [33, 59] on div "Product Hub" at bounding box center [29, 58] width 30 height 8
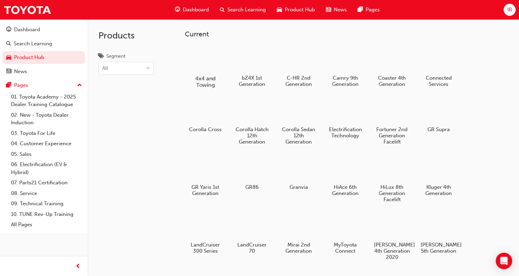
click at [214, 67] on div at bounding box center [205, 58] width 38 height 27
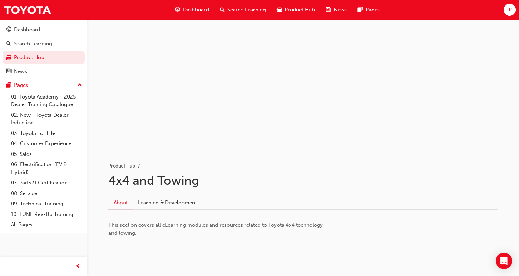
scroll to position [21, 0]
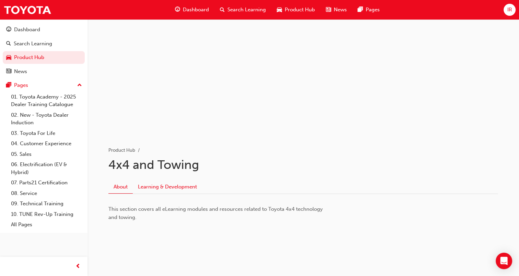
click at [176, 187] on link "Learning & Development" at bounding box center [167, 186] width 69 height 13
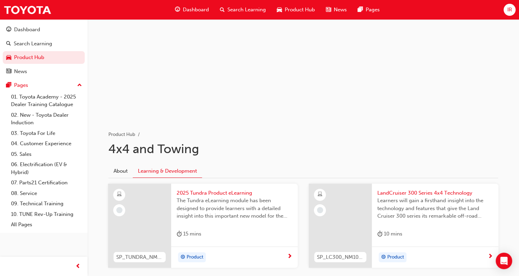
scroll to position [37, 0]
click at [28, 59] on link "Product Hub" at bounding box center [44, 57] width 82 height 13
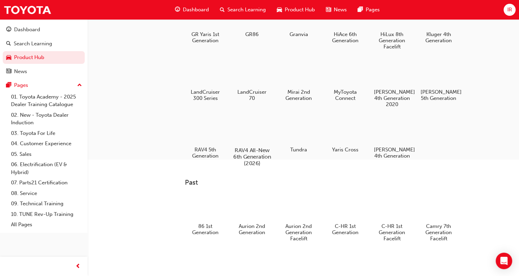
scroll to position [142, 0]
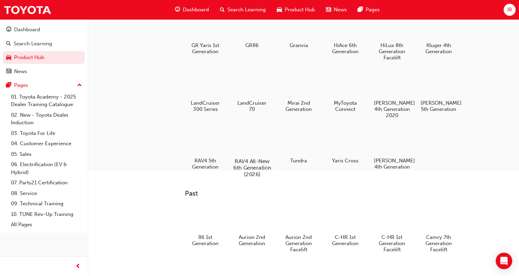
click at [245, 141] on div at bounding box center [252, 141] width 38 height 27
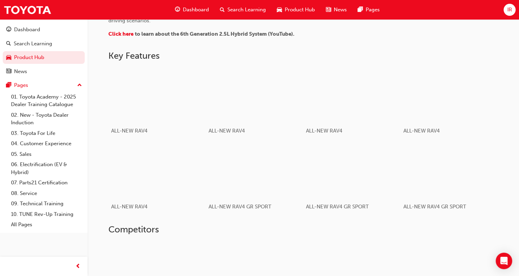
scroll to position [364, 0]
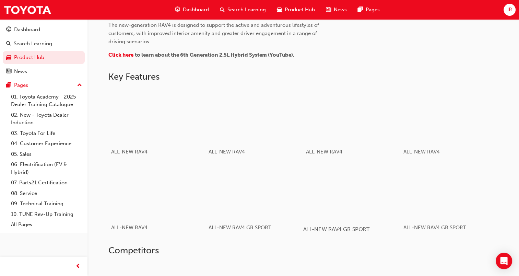
click at [352, 186] on div "button" at bounding box center [352, 191] width 98 height 55
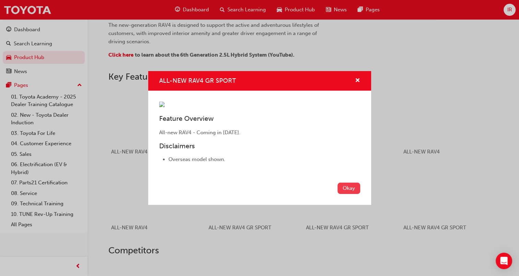
click at [353, 194] on button "Okay" at bounding box center [349, 188] width 23 height 11
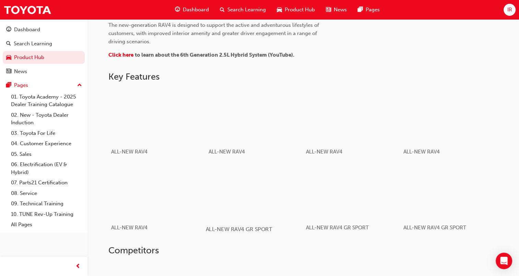
click at [254, 190] on div "button" at bounding box center [255, 191] width 98 height 55
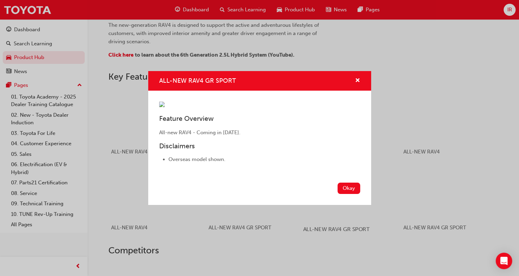
click at [348, 194] on button "Okay" at bounding box center [349, 188] width 23 height 11
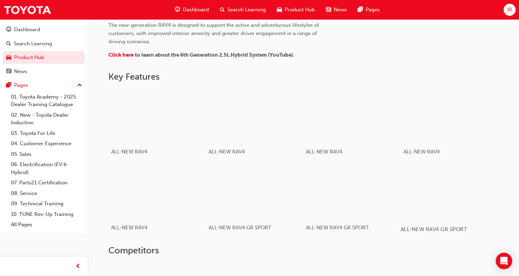
click at [392, 205] on div "button" at bounding box center [450, 191] width 98 height 55
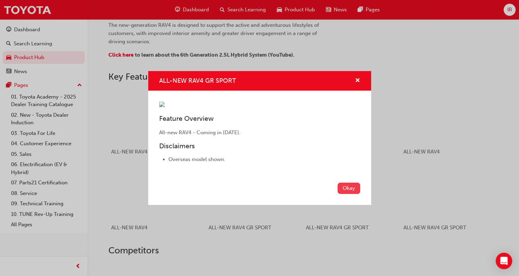
click at [344, 194] on button "Okay" at bounding box center [349, 188] width 23 height 11
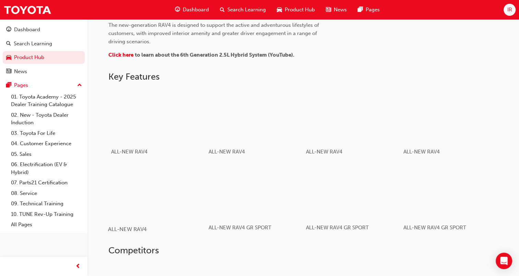
click at [138, 184] on div "button" at bounding box center [157, 191] width 98 height 55
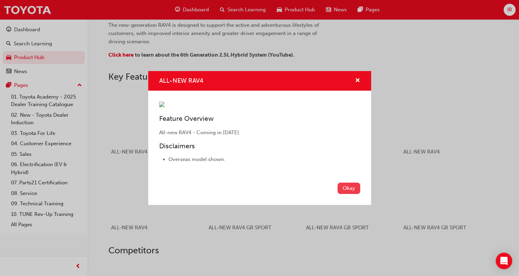
click at [345, 194] on button "Okay" at bounding box center [349, 188] width 23 height 11
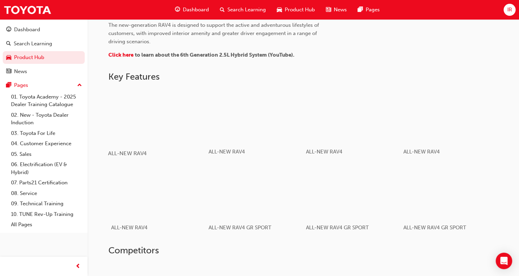
click at [148, 106] on div "button" at bounding box center [157, 115] width 98 height 55
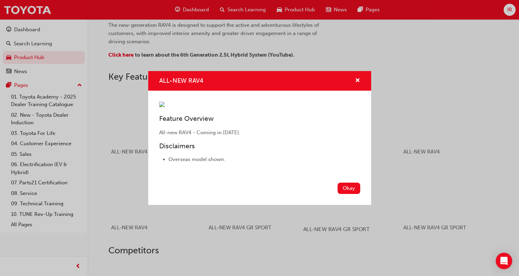
click at [344, 194] on button "Okay" at bounding box center [349, 188] width 23 height 11
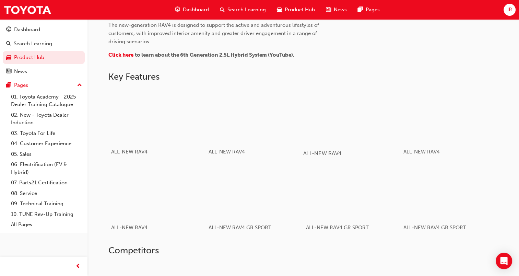
click at [349, 129] on div "button" at bounding box center [352, 115] width 98 height 55
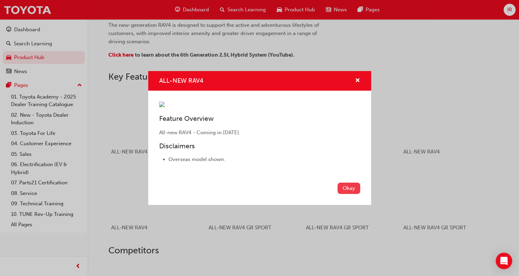
click at [357, 194] on button "Okay" at bounding box center [349, 188] width 23 height 11
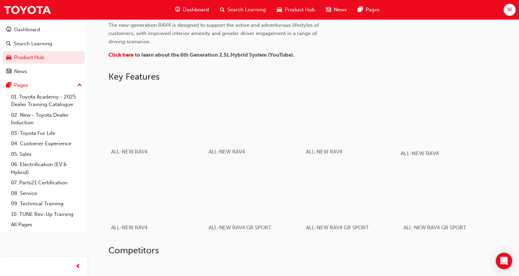
click at [392, 134] on div "button" at bounding box center [450, 115] width 98 height 55
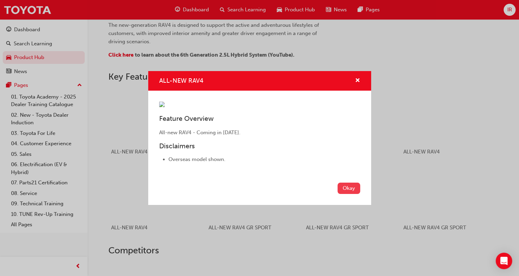
click at [354, 194] on button "Okay" at bounding box center [349, 188] width 23 height 11
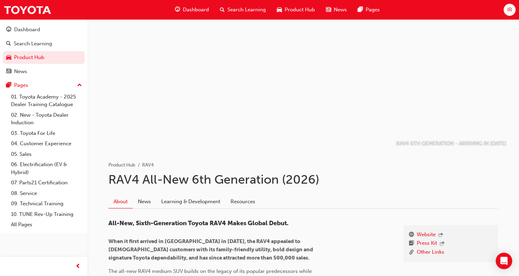
scroll to position [0, 0]
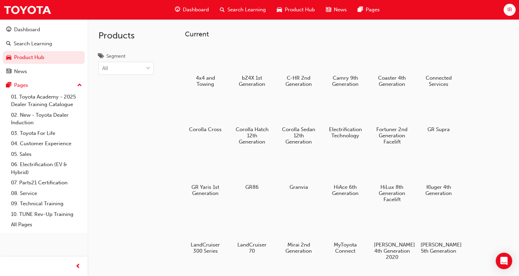
scroll to position [142, 0]
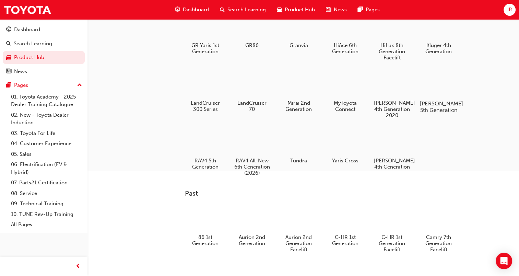
click at [392, 96] on div at bounding box center [439, 83] width 38 height 27
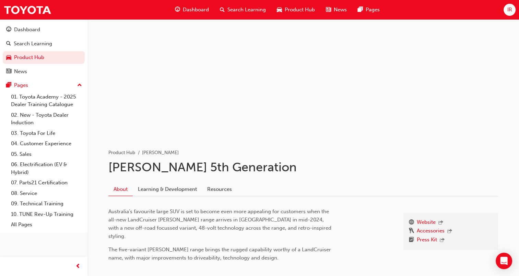
scroll to position [53, 0]
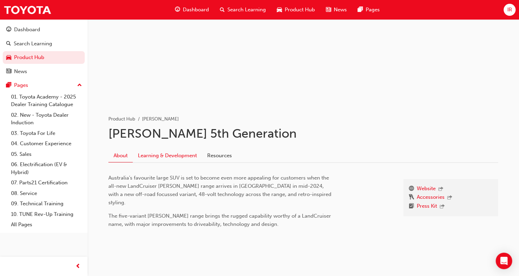
click at [196, 158] on link "Learning & Development" at bounding box center [167, 155] width 69 height 13
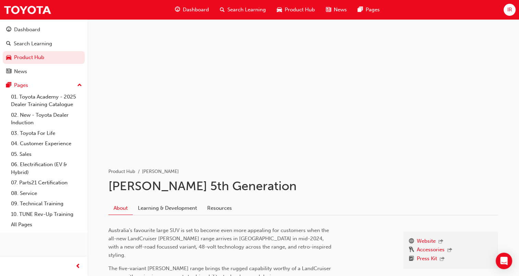
scroll to position [53, 0]
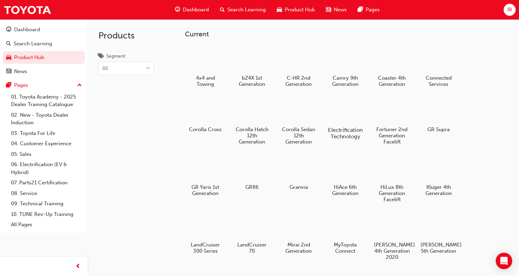
click at [335, 112] on div at bounding box center [345, 109] width 38 height 27
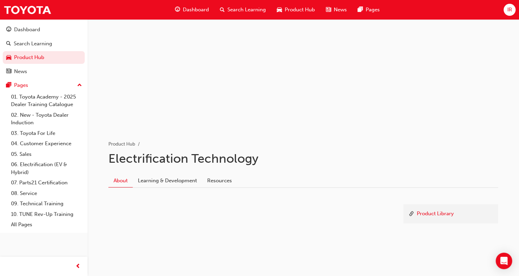
scroll to position [36, 0]
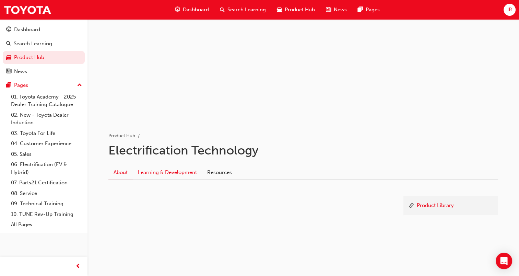
click at [197, 174] on link "Learning & Development" at bounding box center [167, 172] width 69 height 13
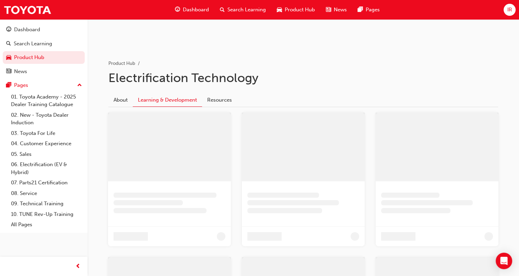
scroll to position [114, 0]
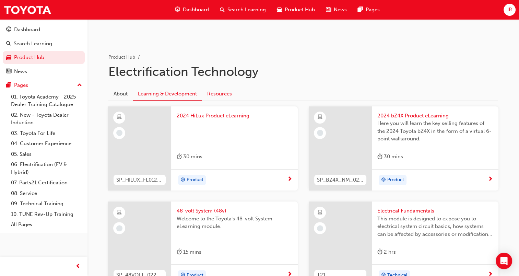
click at [227, 97] on link "Resources" at bounding box center [219, 93] width 35 height 13
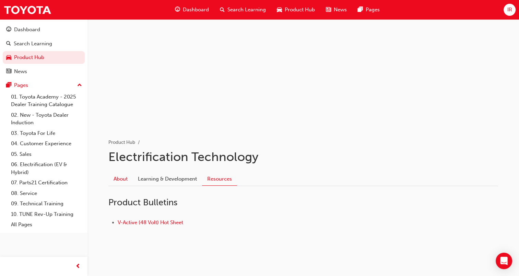
click at [121, 180] on link "About" at bounding box center [120, 178] width 24 height 13
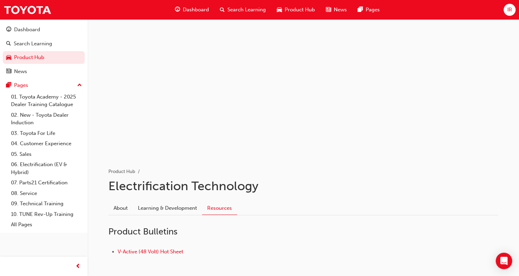
scroll to position [29, 0]
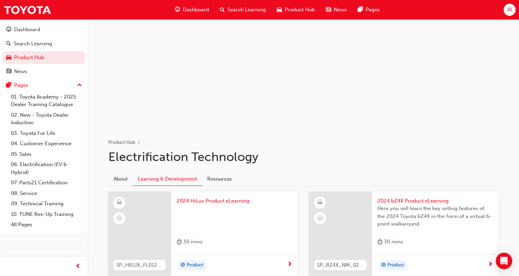
scroll to position [114, 0]
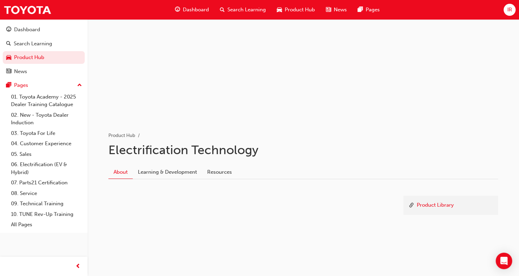
scroll to position [36, 0]
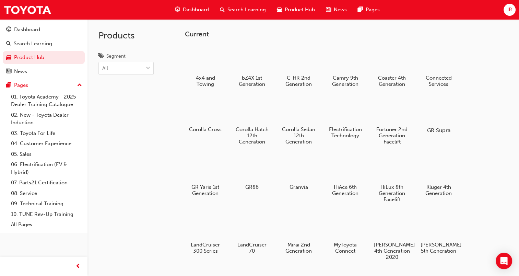
click at [392, 121] on div at bounding box center [439, 110] width 38 height 27
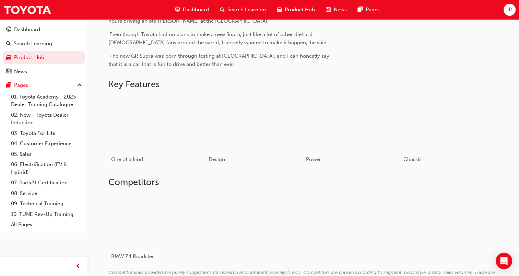
scroll to position [435, 0]
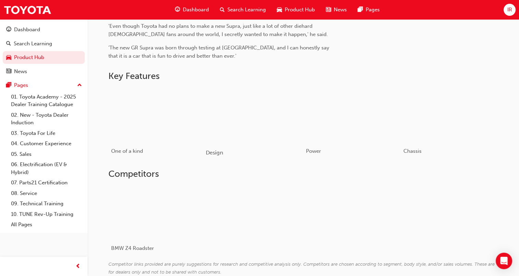
click at [260, 119] on div "button" at bounding box center [255, 115] width 98 height 55
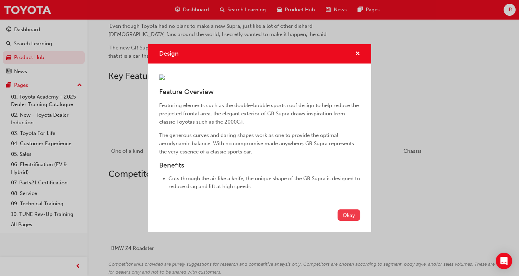
click at [341, 221] on button "Okay" at bounding box center [349, 214] width 23 height 11
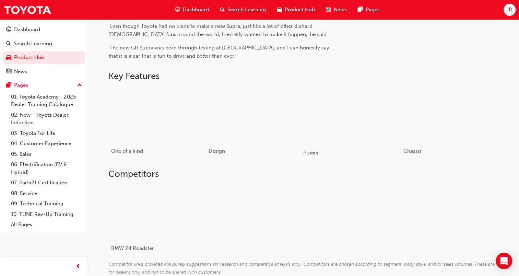
drag, startPoint x: 371, startPoint y: 119, endPoint x: 370, endPoint y: 124, distance: 5.1
click at [370, 124] on div "button" at bounding box center [352, 115] width 98 height 55
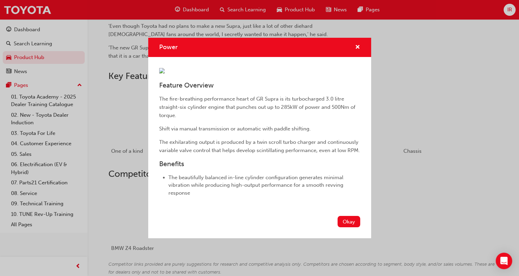
scroll to position [48, 0]
click at [340, 227] on button "Okay" at bounding box center [349, 221] width 23 height 11
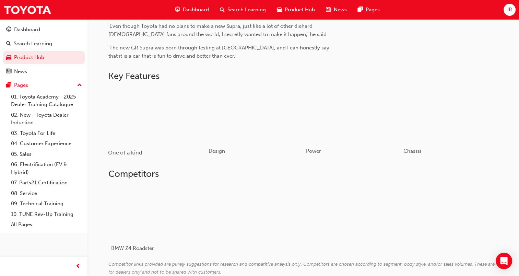
click at [176, 112] on div "button" at bounding box center [157, 115] width 98 height 55
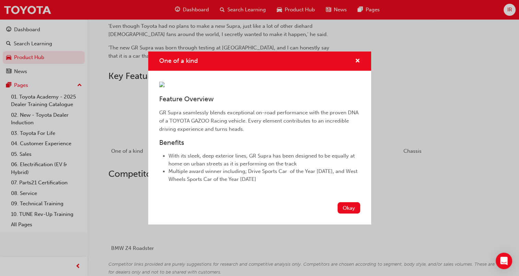
click at [338, 214] on button "Okay" at bounding box center [349, 207] width 23 height 11
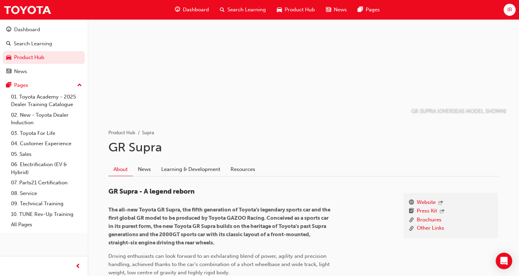
scroll to position [0, 0]
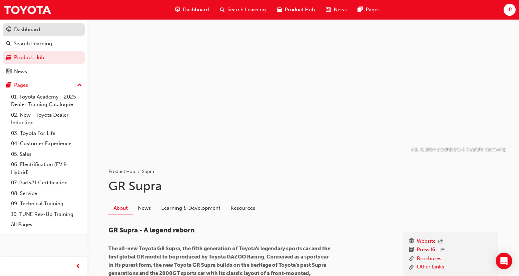
click at [31, 31] on div "Dashboard" at bounding box center [27, 30] width 26 height 8
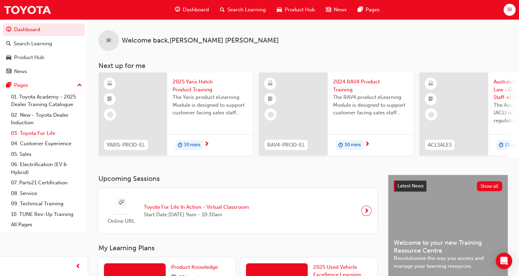
click at [44, 136] on link "03. Toyota For Life" at bounding box center [46, 133] width 77 height 11
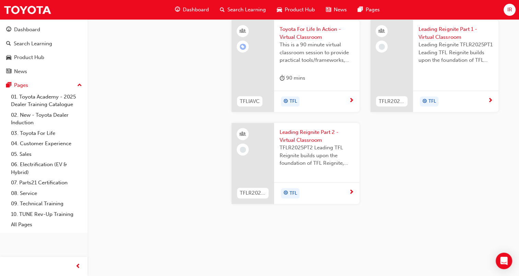
scroll to position [538, 0]
click at [332, 7] on div "News" at bounding box center [337, 10] width 32 height 14
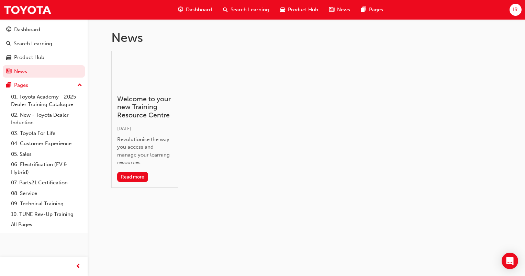
click at [185, 9] on div "Dashboard" at bounding box center [194, 10] width 45 height 14
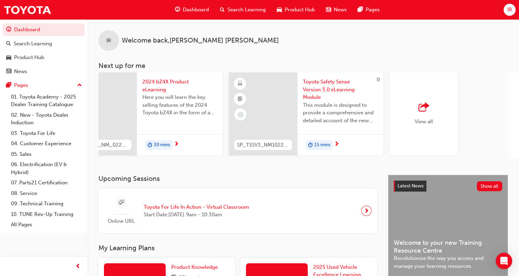
scroll to position [0, 542]
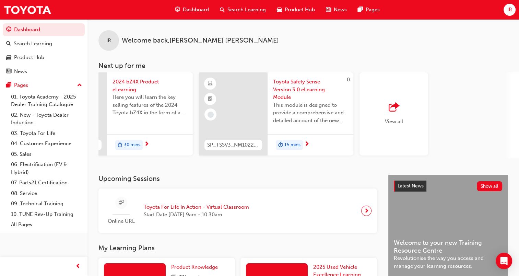
click at [392, 109] on div "button" at bounding box center [394, 108] width 18 height 10
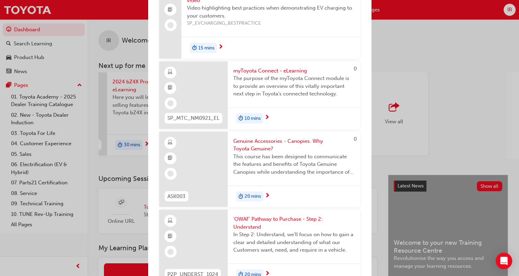
scroll to position [0, 0]
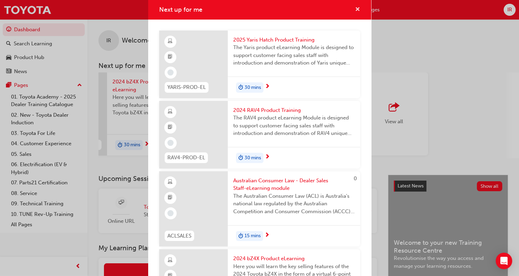
click at [355, 8] on span "cross-icon" at bounding box center [357, 10] width 5 height 6
